Goal: Task Accomplishment & Management: Manage account settings

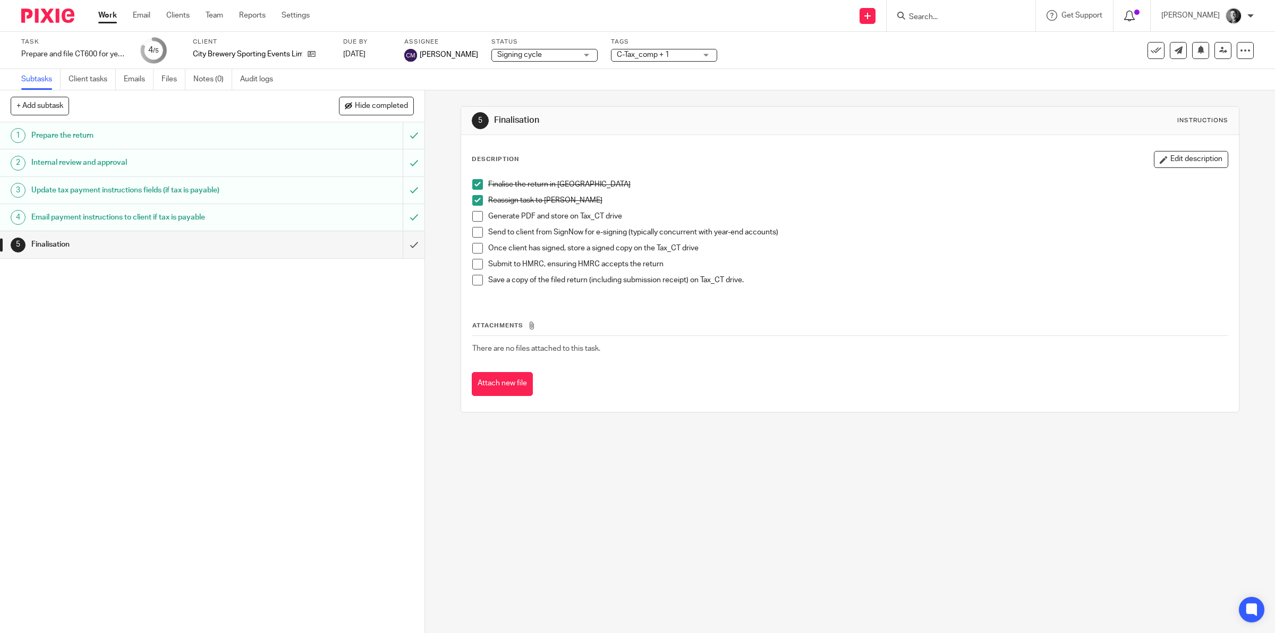
click at [1135, 13] on icon at bounding box center [1129, 16] width 11 height 11
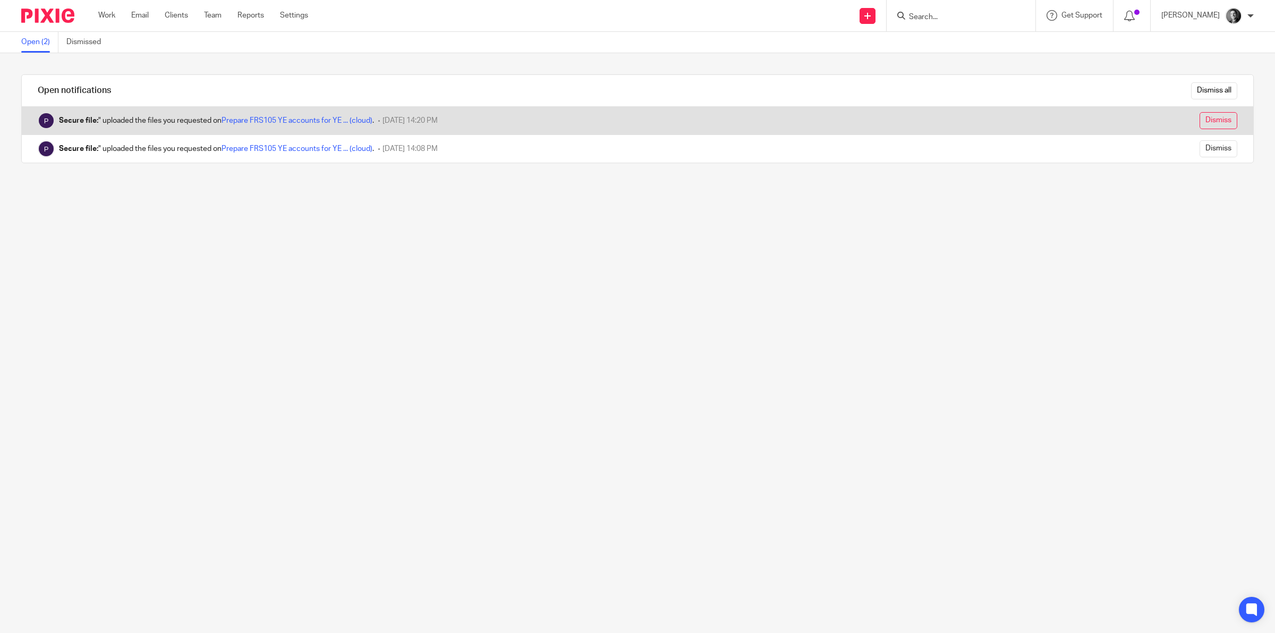
click at [1199, 121] on input "Dismiss" at bounding box center [1218, 120] width 38 height 17
click at [1199, 122] on input "Dismiss" at bounding box center [1218, 120] width 38 height 17
